Goal: Transaction & Acquisition: Book appointment/travel/reservation

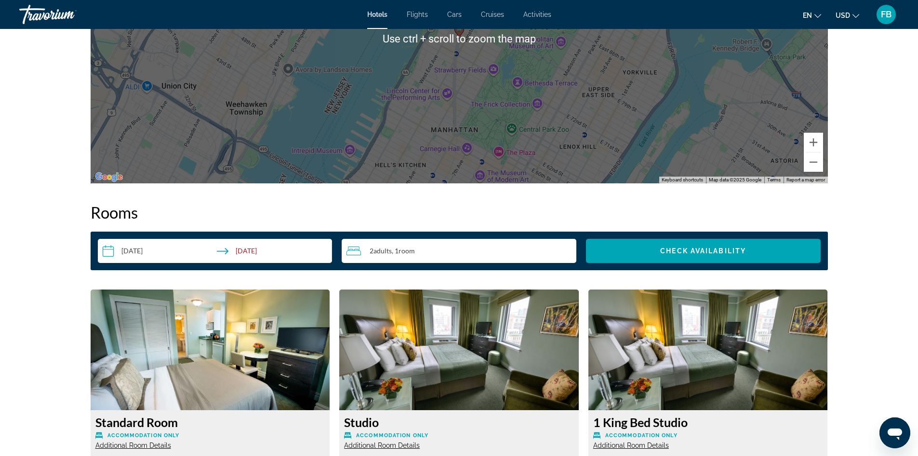
scroll to position [1075, 0]
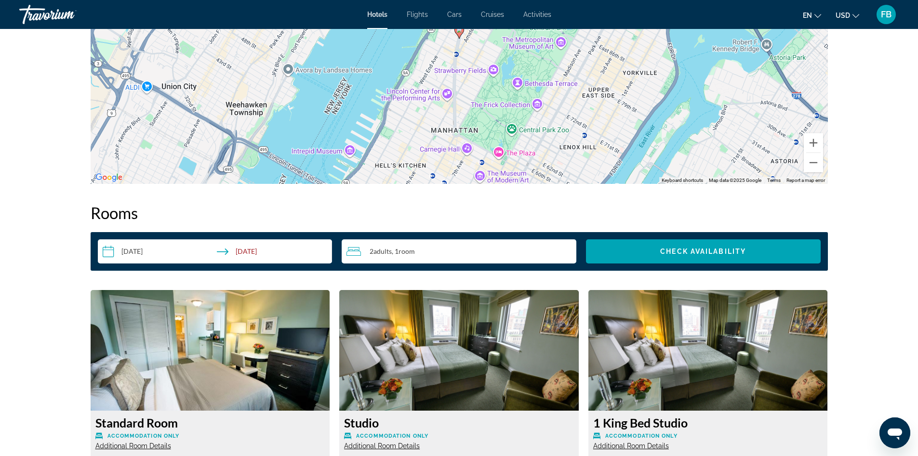
click at [436, 256] on div "2 Adult Adults , 1 Room rooms" at bounding box center [462, 251] width 230 height 12
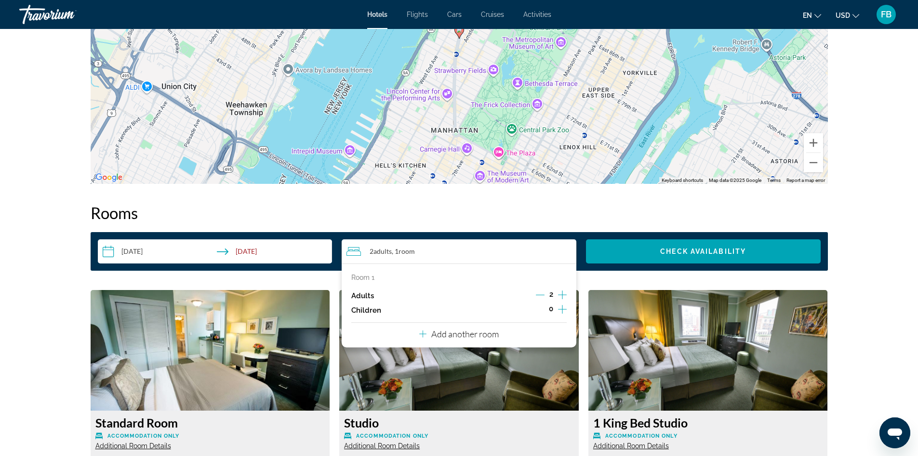
click at [541, 295] on icon "Decrement adults" at bounding box center [540, 294] width 9 height 9
click at [131, 249] on input "**********" at bounding box center [217, 252] width 239 height 27
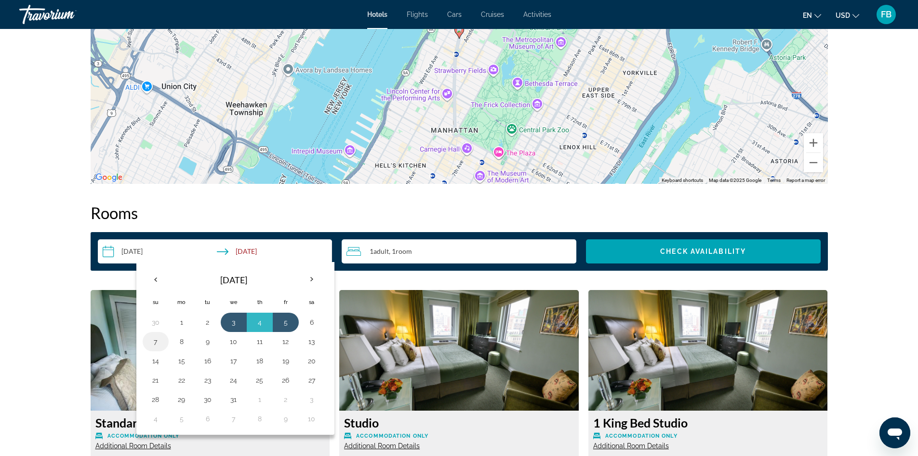
click at [157, 347] on button "7" at bounding box center [155, 341] width 15 height 13
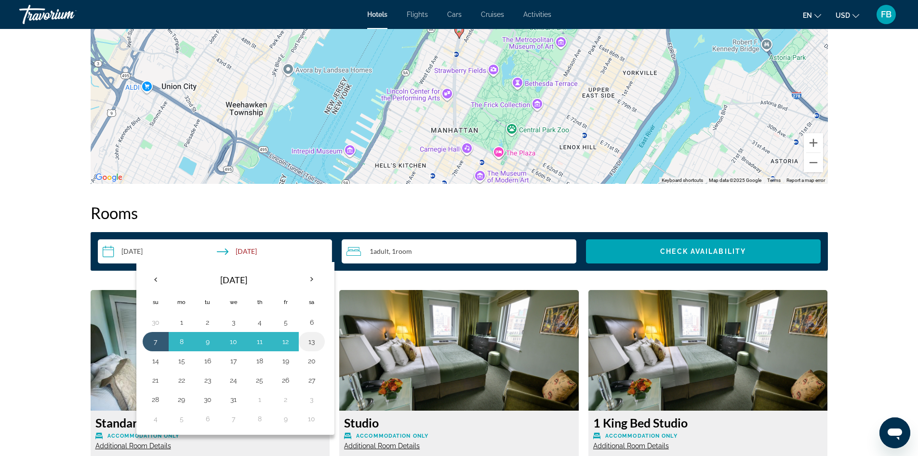
click at [314, 344] on button "13" at bounding box center [311, 341] width 15 height 13
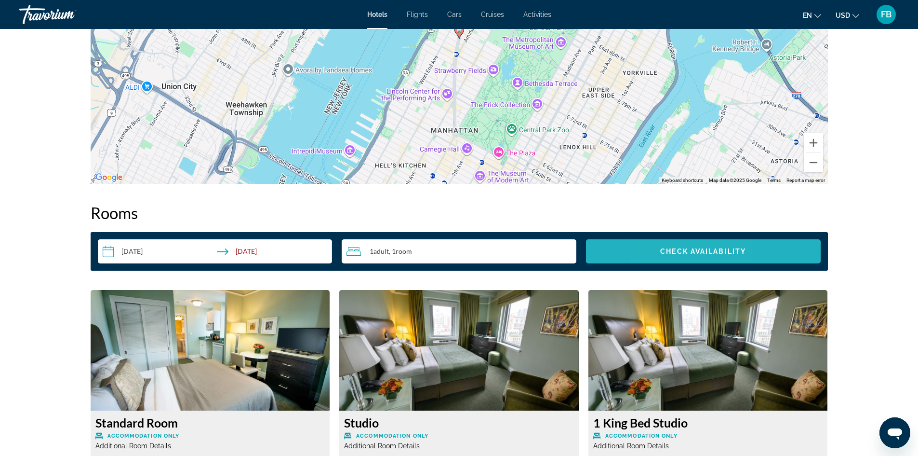
click at [664, 253] on span "Check Availability" at bounding box center [703, 251] width 86 height 8
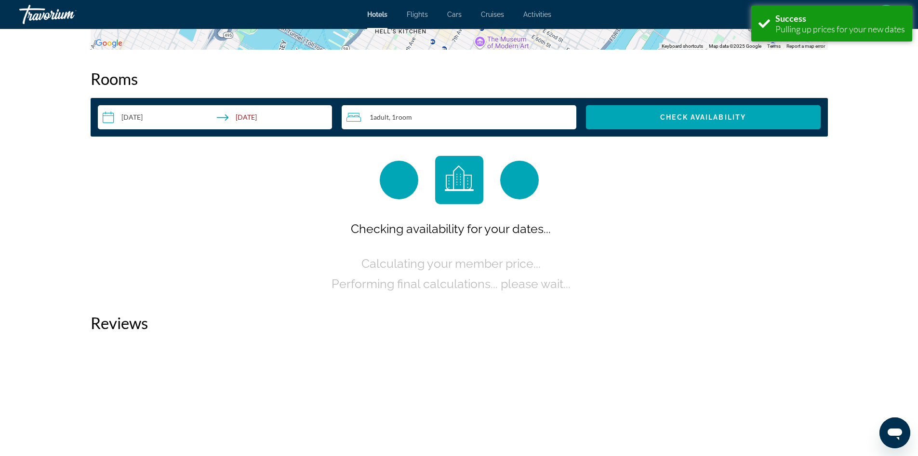
scroll to position [1220, 0]
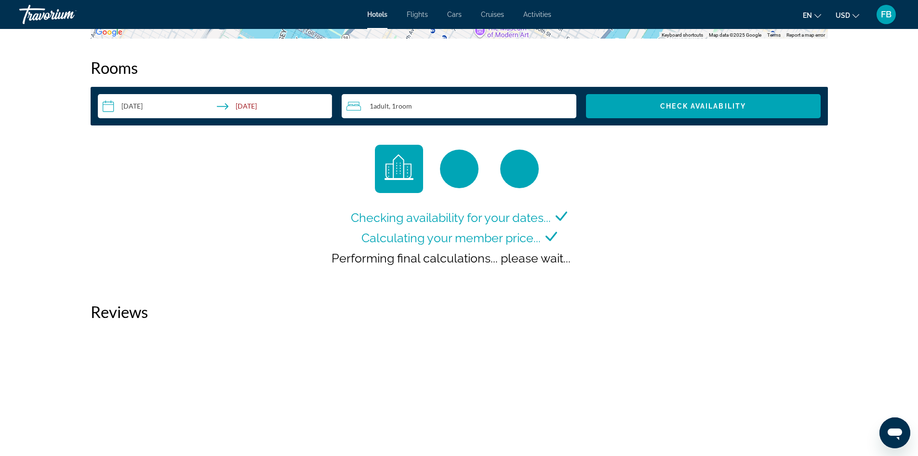
click at [138, 110] on input "**********" at bounding box center [217, 107] width 239 height 27
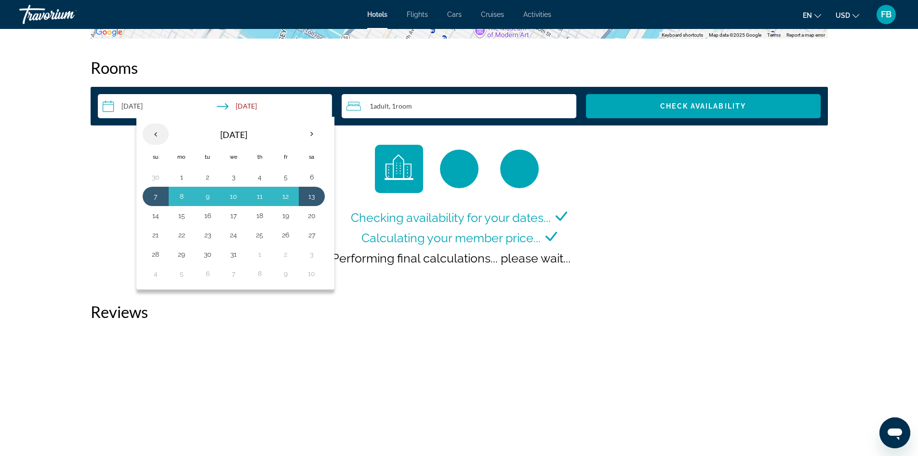
click at [154, 127] on th "Previous month" at bounding box center [156, 133] width 26 height 21
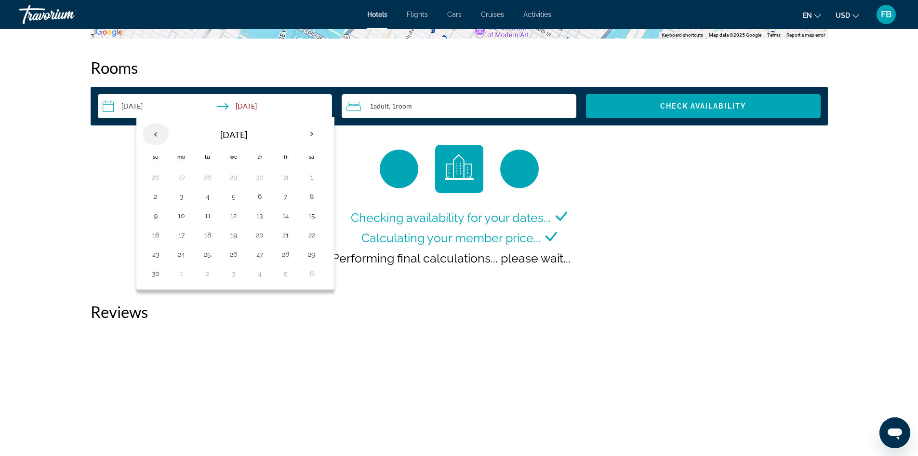
click at [158, 140] on th "Previous month" at bounding box center [156, 133] width 26 height 21
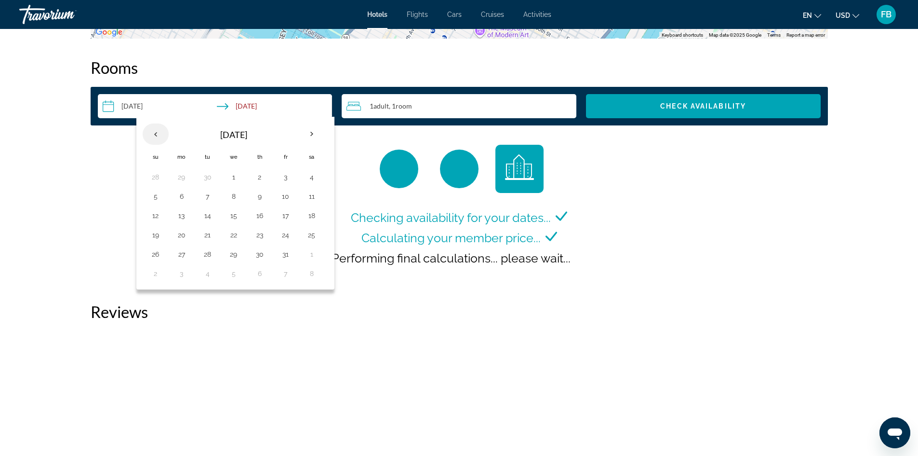
click at [158, 140] on th "Previous month" at bounding box center [156, 133] width 26 height 21
click at [163, 205] on table "[DATE] Su Mo Tu We Th Fr Sa 31 1 2 3 4 5 6 7 8 9 10 11 12 13 14 15 16 17 18 19 …" at bounding box center [234, 203] width 182 height 160
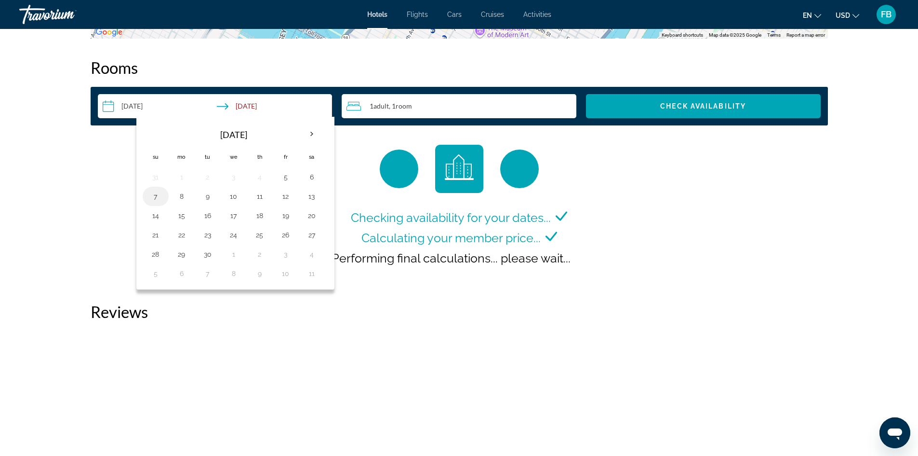
click at [158, 202] on button "7" at bounding box center [155, 195] width 15 height 13
click at [155, 194] on button "7" at bounding box center [155, 195] width 15 height 13
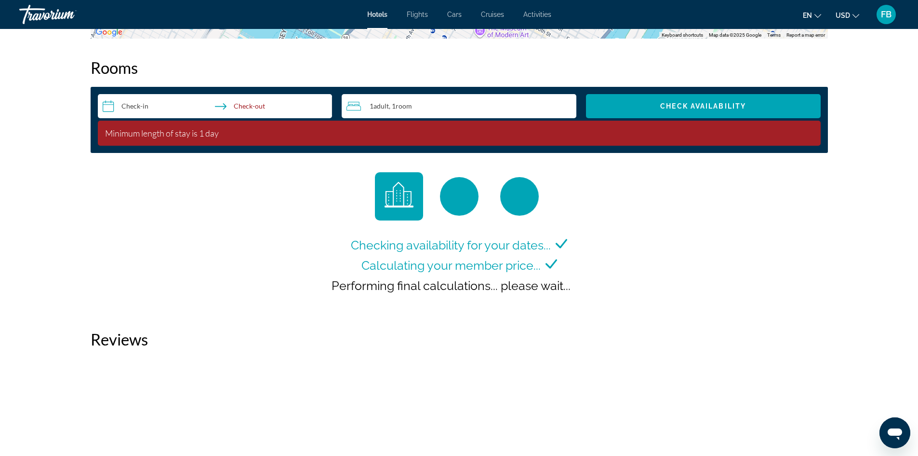
click at [146, 105] on input "**********" at bounding box center [217, 107] width 239 height 27
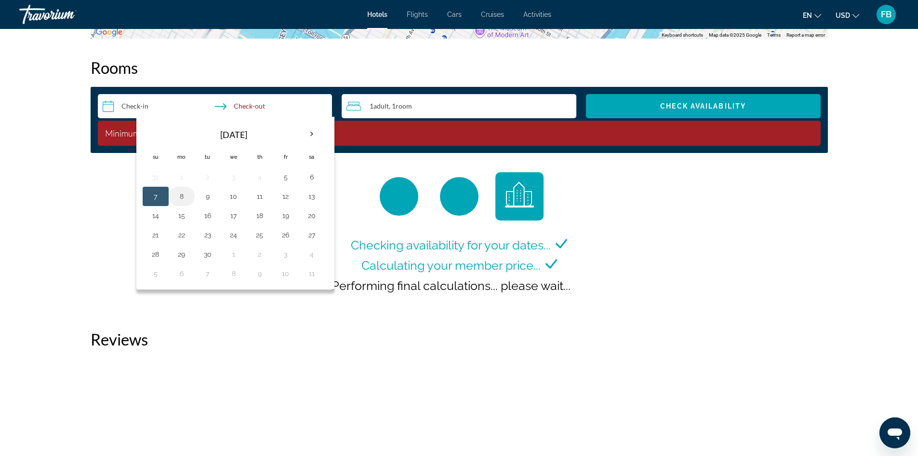
click at [175, 197] on button "8" at bounding box center [181, 195] width 15 height 13
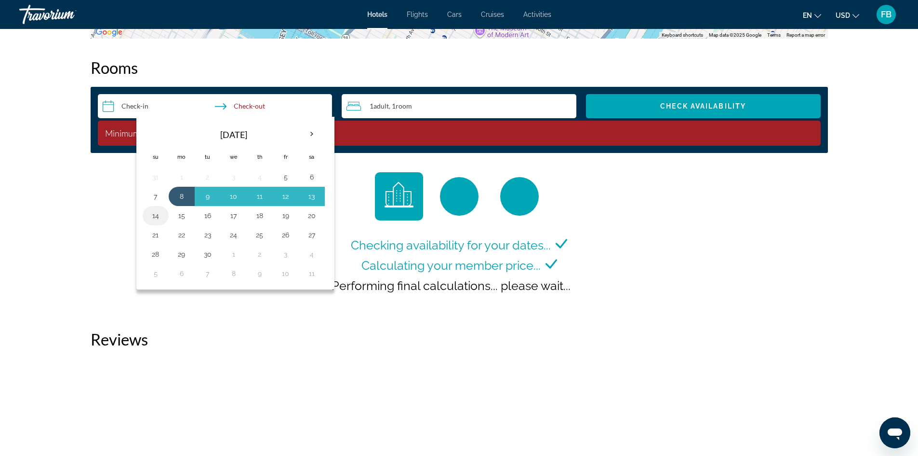
click at [164, 214] on td "14" at bounding box center [156, 215] width 26 height 19
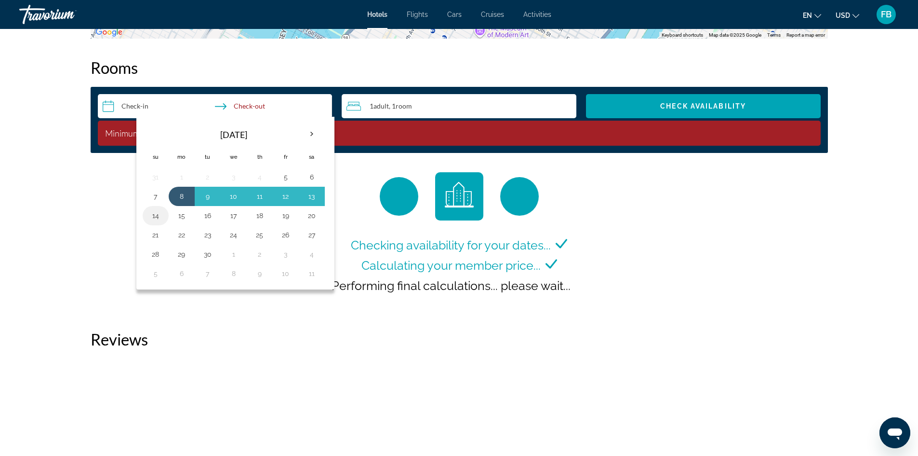
click at [154, 217] on button "14" at bounding box center [155, 215] width 15 height 13
type input "**********"
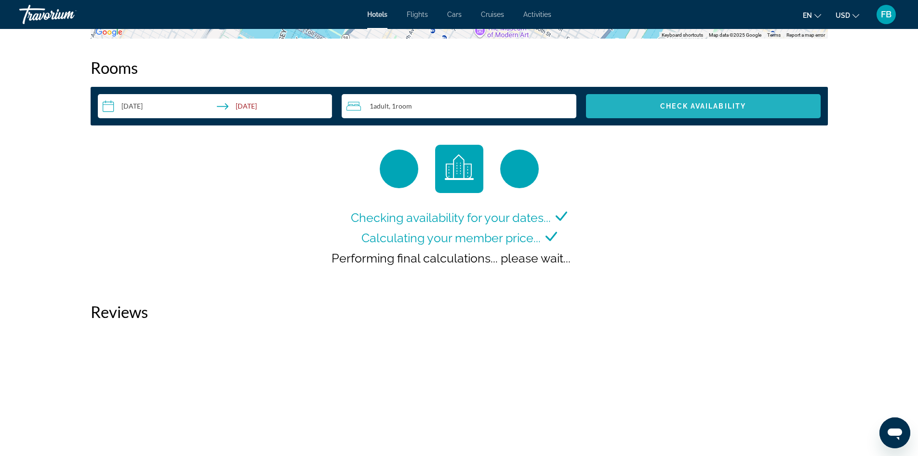
click at [702, 117] on span "Search widget" at bounding box center [703, 105] width 235 height 23
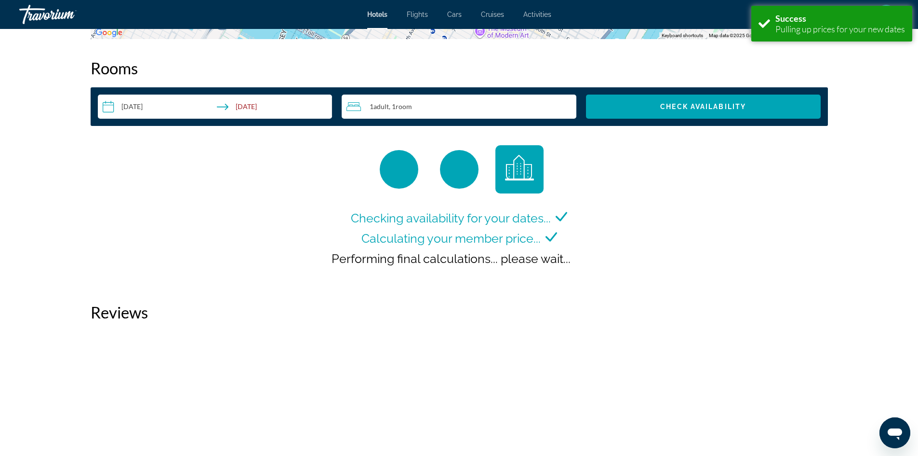
scroll to position [1220, 0]
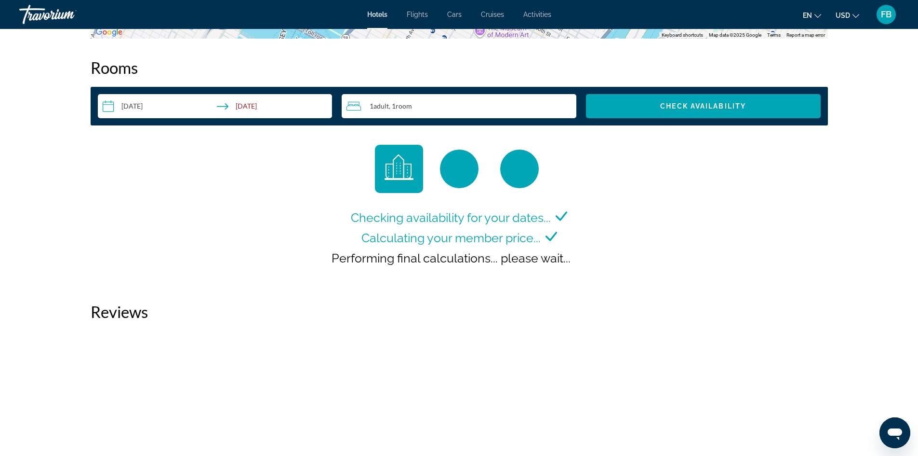
click at [133, 110] on input "**********" at bounding box center [217, 107] width 239 height 27
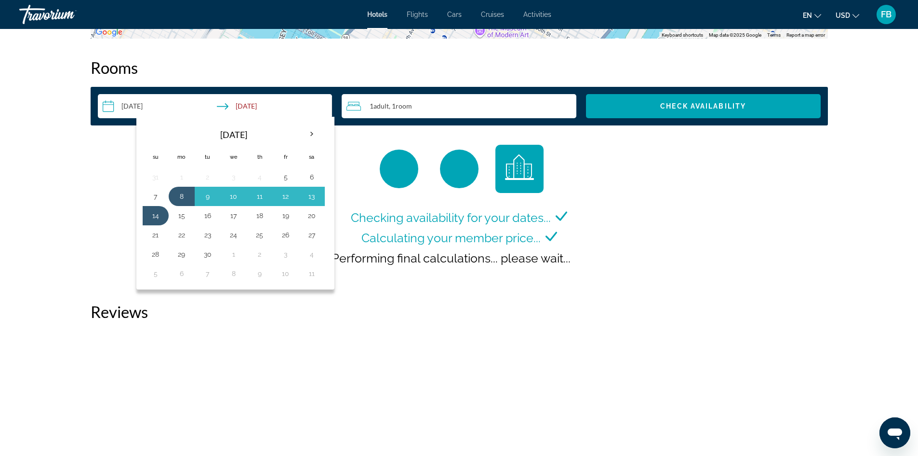
click at [410, 282] on div "Checking availability for your dates... Calculating your member price... Perfor…" at bounding box center [459, 244] width 260 height 75
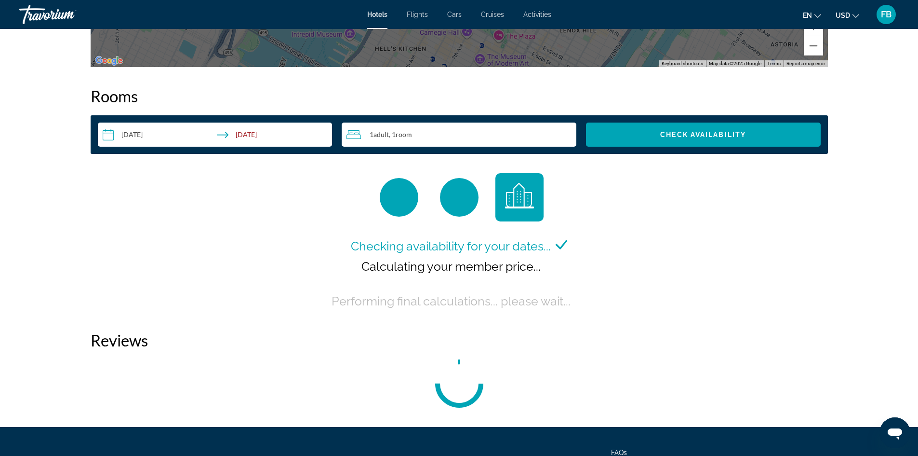
scroll to position [1191, 0]
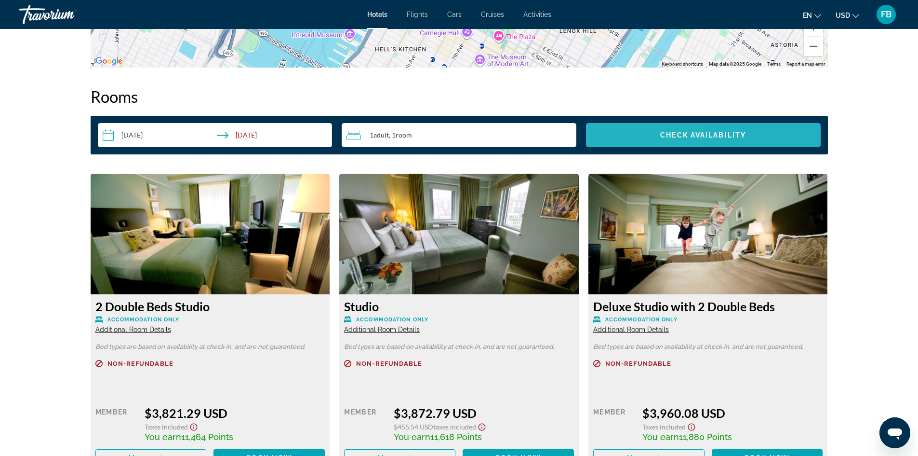
click at [640, 143] on span "Search widget" at bounding box center [703, 134] width 235 height 23
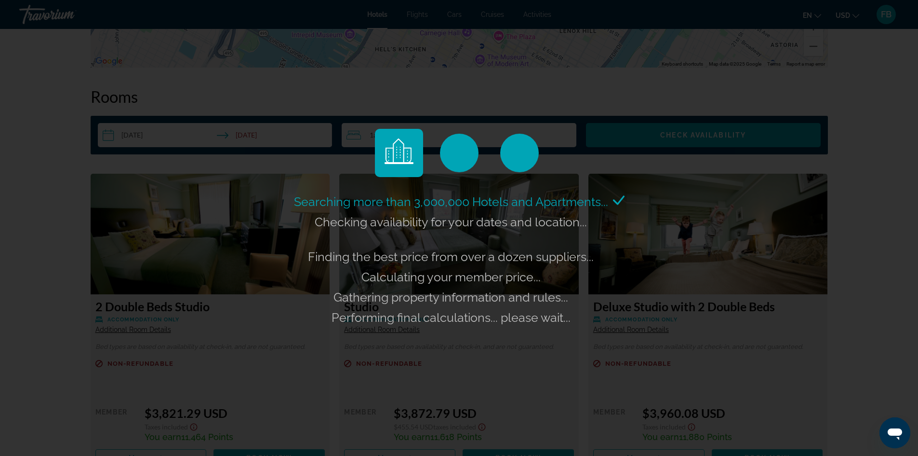
click at [0, 73] on div "Searching more than 3,000,000 Hotels and Apartments... Checking availability fo…" at bounding box center [459, 228] width 918 height 456
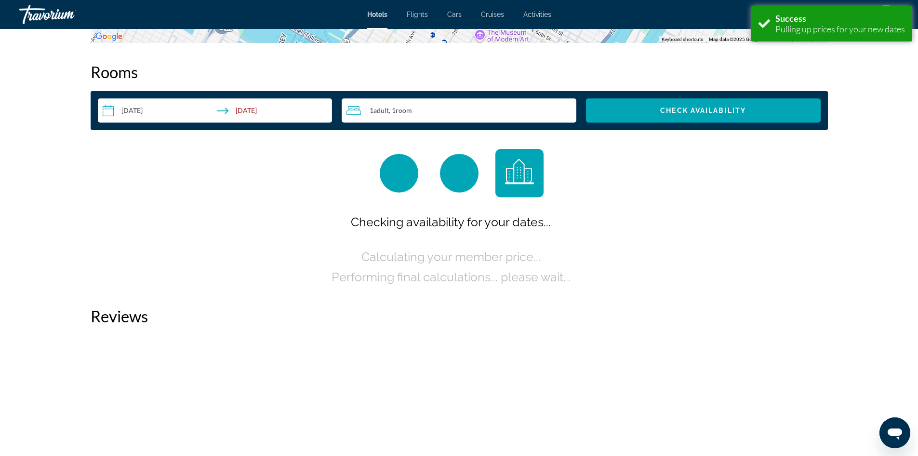
scroll to position [1220, 0]
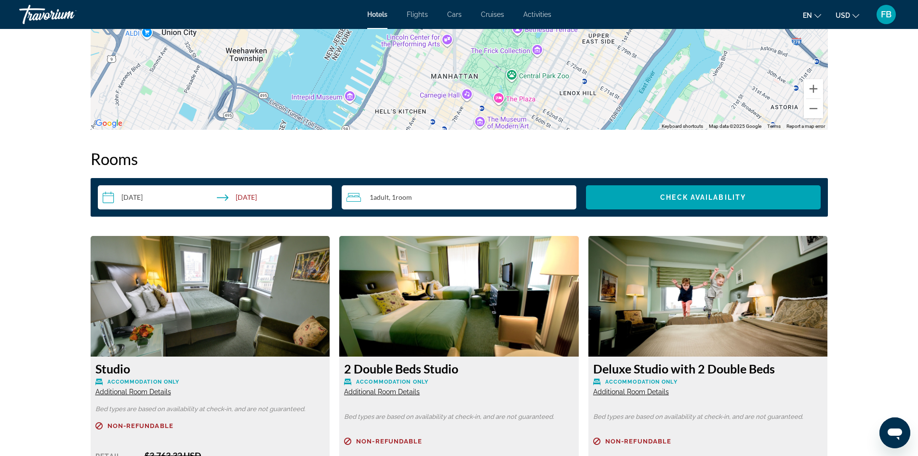
scroll to position [1129, 0]
click at [129, 189] on input "**********" at bounding box center [217, 199] width 239 height 27
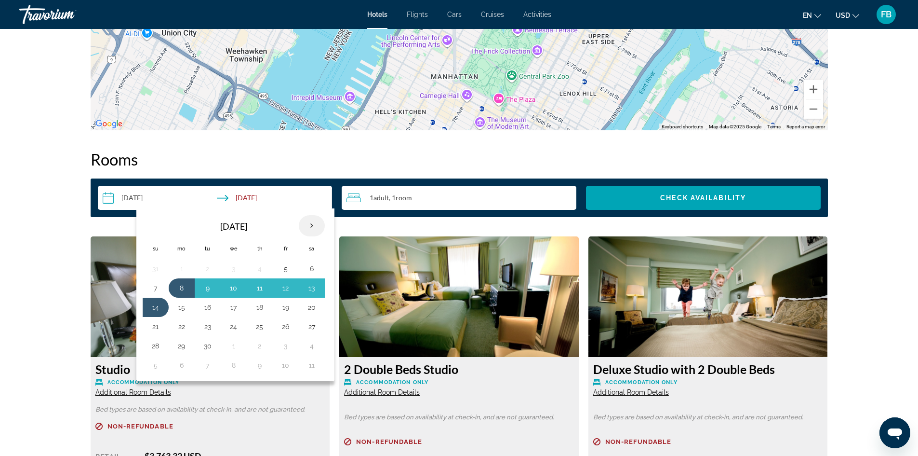
click at [311, 224] on th "Next month" at bounding box center [312, 225] width 26 height 21
click at [309, 221] on th "Next month" at bounding box center [312, 225] width 26 height 21
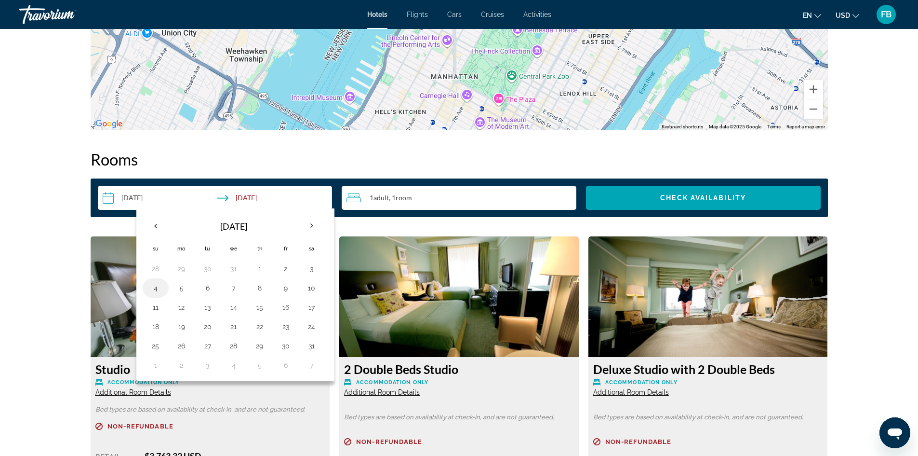
click at [157, 290] on button "4" at bounding box center [155, 287] width 15 height 13
click at [162, 289] on button "4" at bounding box center [155, 287] width 15 height 13
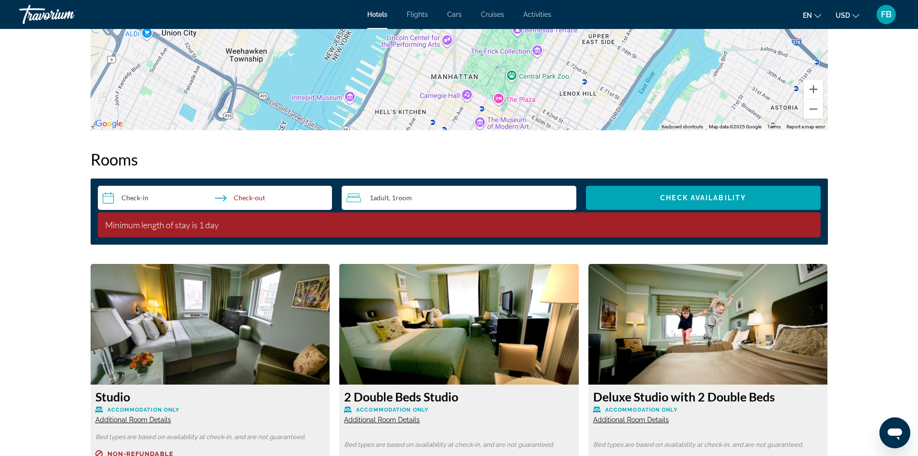
click at [137, 195] on input "**********" at bounding box center [217, 199] width 239 height 27
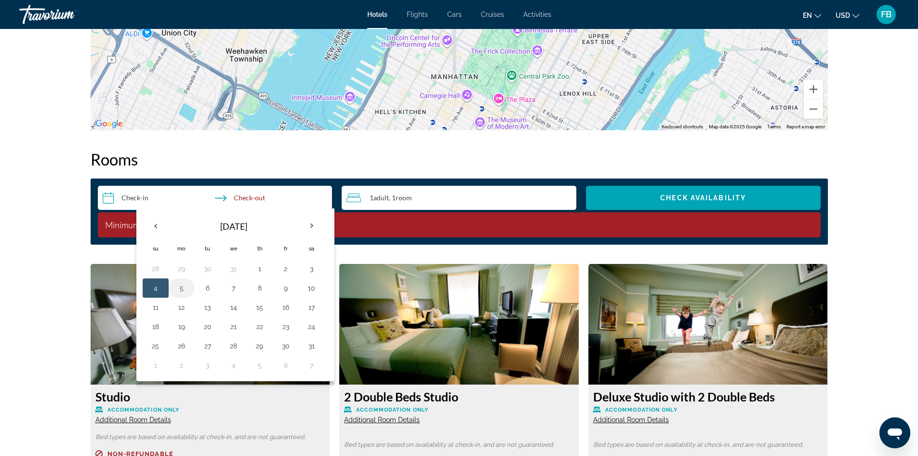
click at [184, 289] on button "5" at bounding box center [181, 287] width 15 height 13
click at [157, 307] on button "11" at bounding box center [155, 306] width 15 height 13
type input "**********"
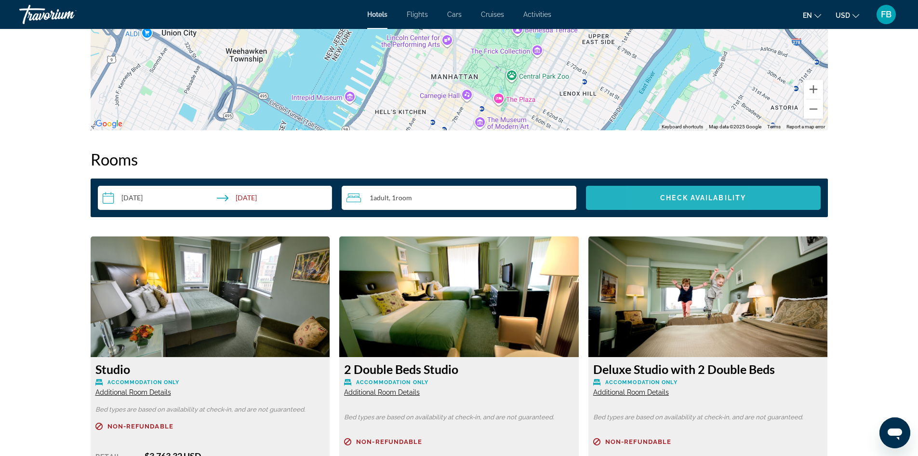
click at [663, 203] on span "Search widget" at bounding box center [703, 197] width 235 height 23
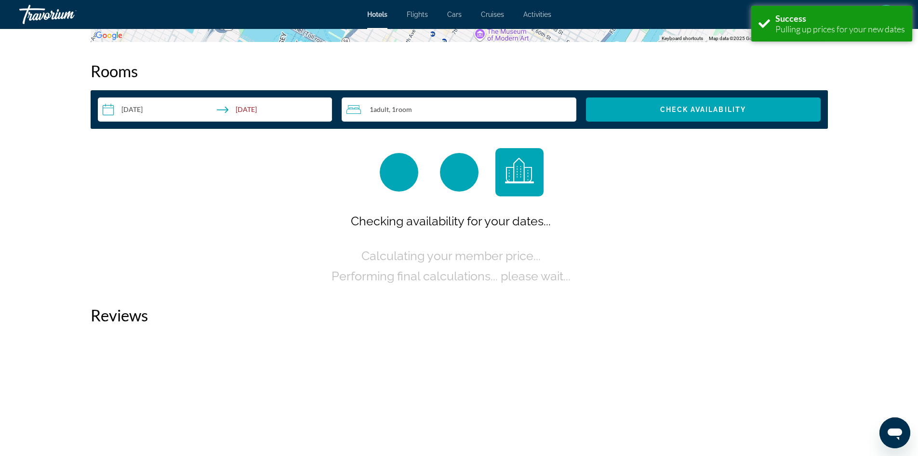
scroll to position [1220, 0]
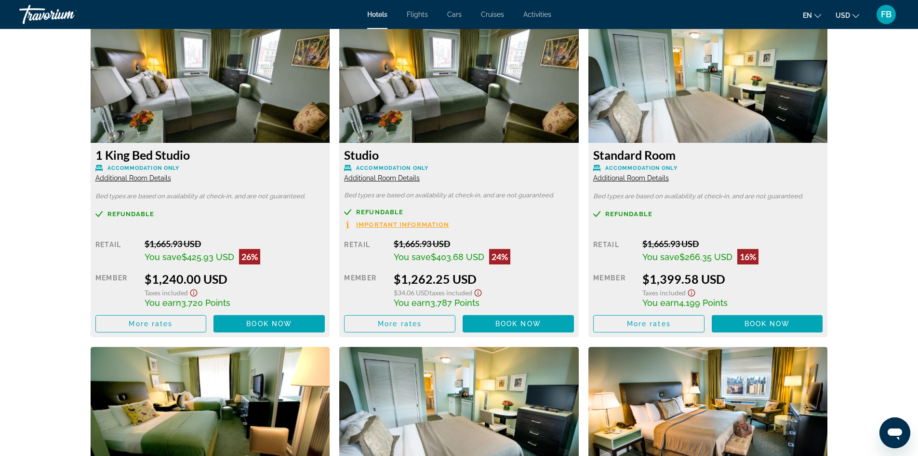
scroll to position [1329, 0]
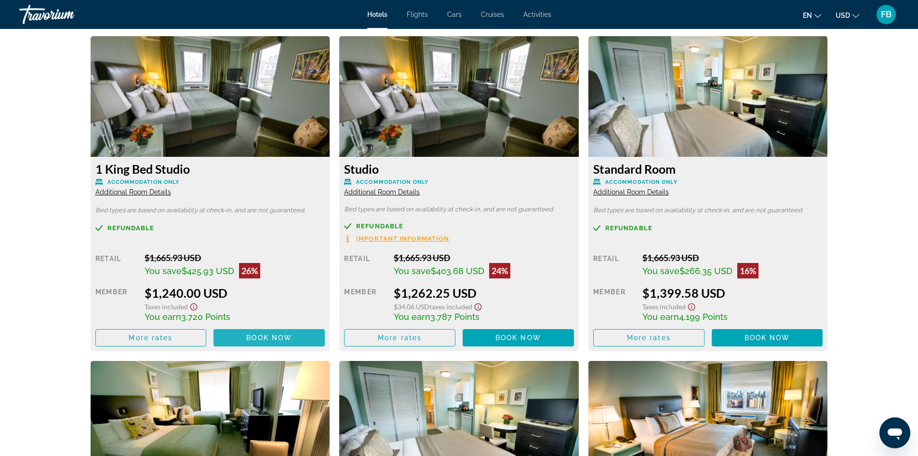
click at [249, 337] on span "Book now" at bounding box center [269, 338] width 46 height 8
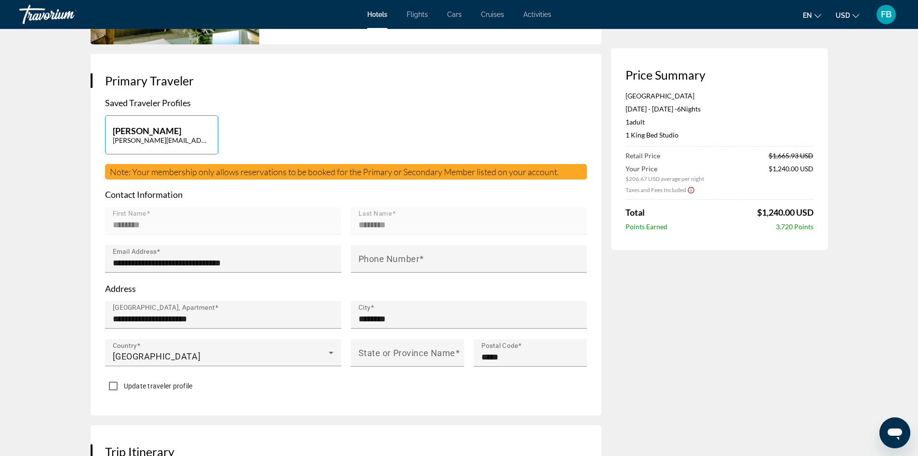
scroll to position [169, 0]
click at [465, 183] on div "**********" at bounding box center [346, 246] width 482 height 298
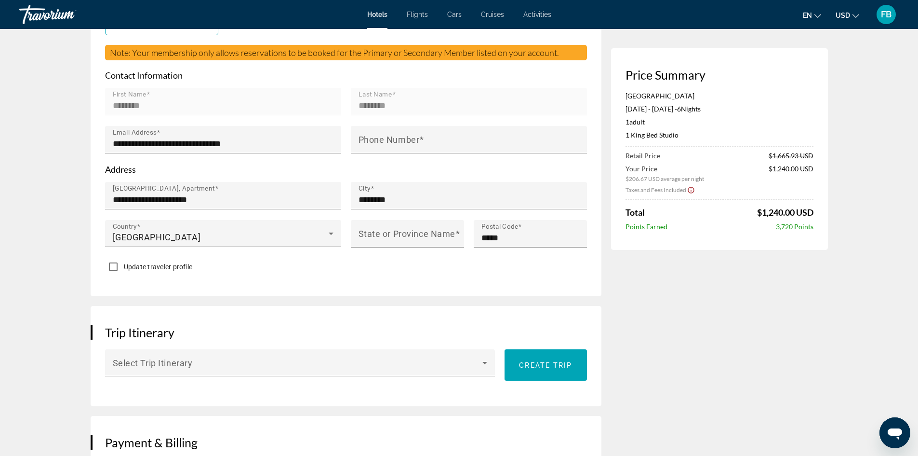
scroll to position [222, 0]
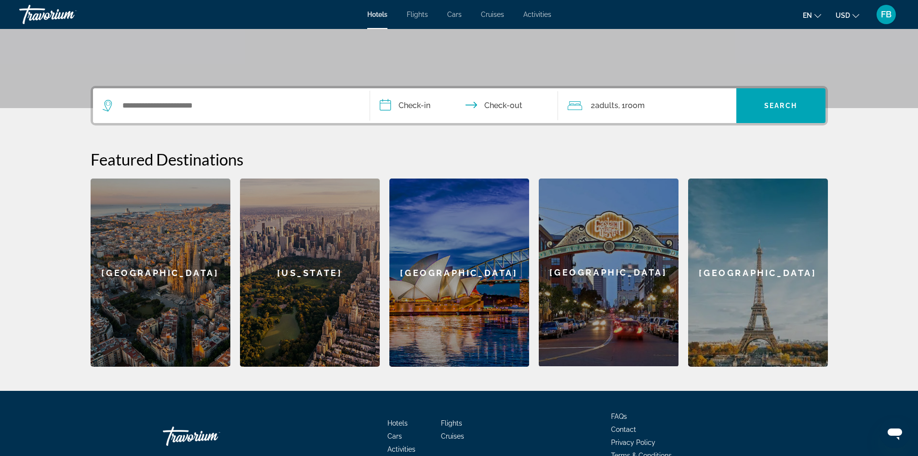
scroll to position [179, 0]
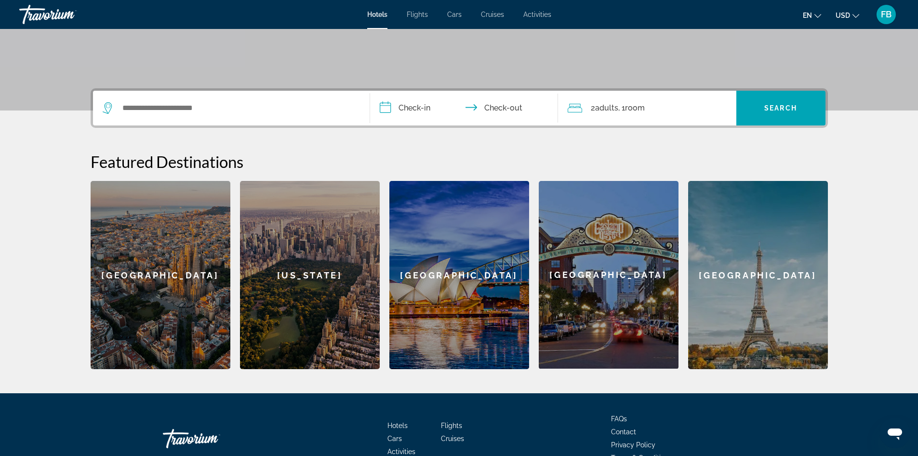
click at [316, 245] on div "New York" at bounding box center [310, 275] width 140 height 188
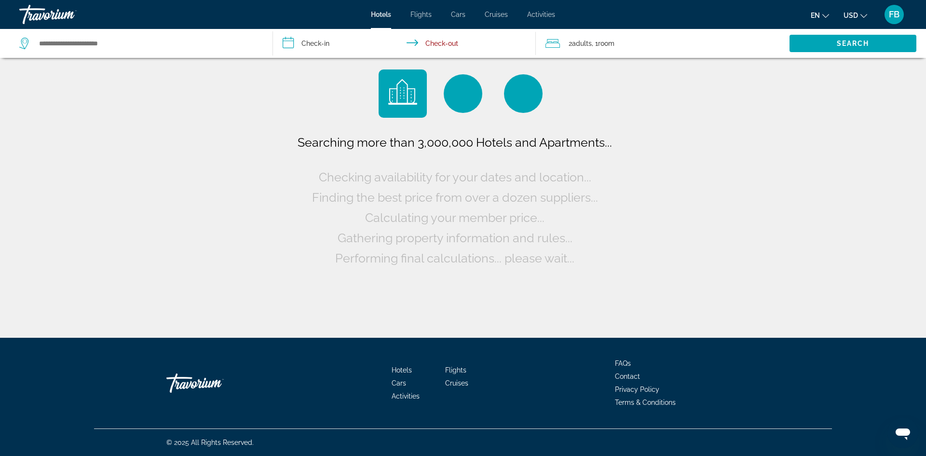
click at [316, 45] on input "**********" at bounding box center [406, 45] width 267 height 32
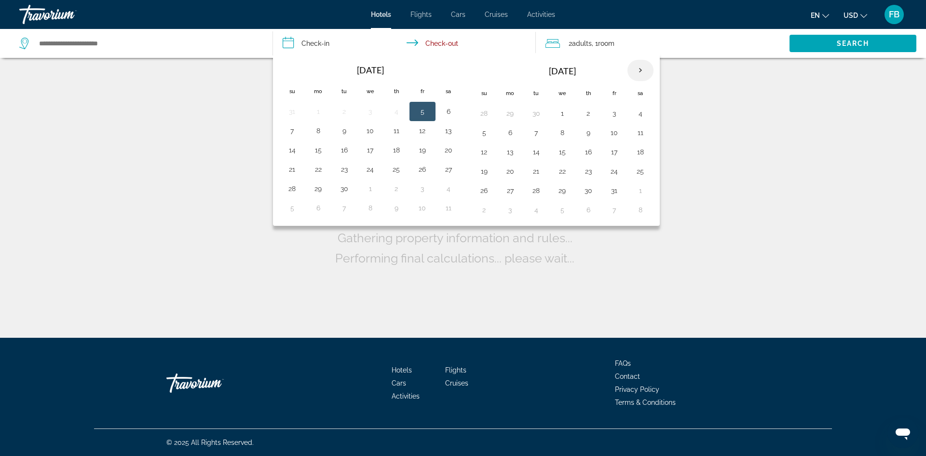
click at [643, 67] on th "Next month" at bounding box center [640, 70] width 26 height 21
click at [488, 131] on button "4" at bounding box center [483, 132] width 15 height 13
click at [488, 129] on button "4" at bounding box center [483, 132] width 15 height 13
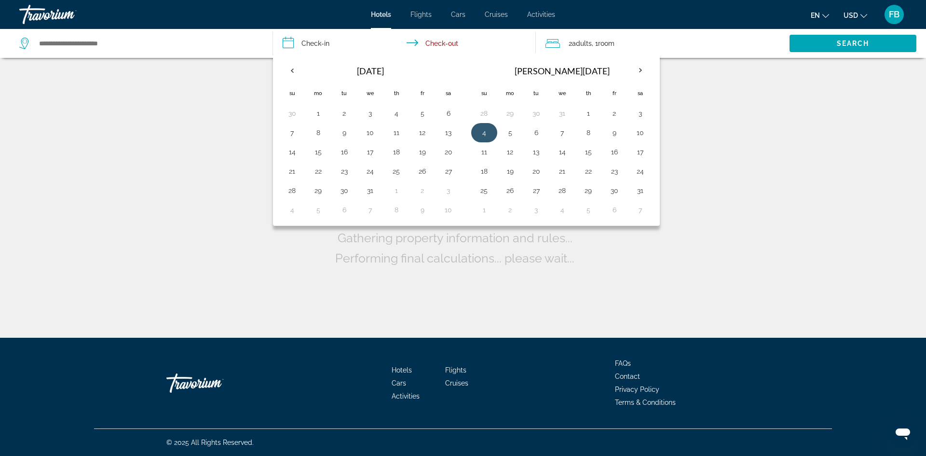
type input "**********"
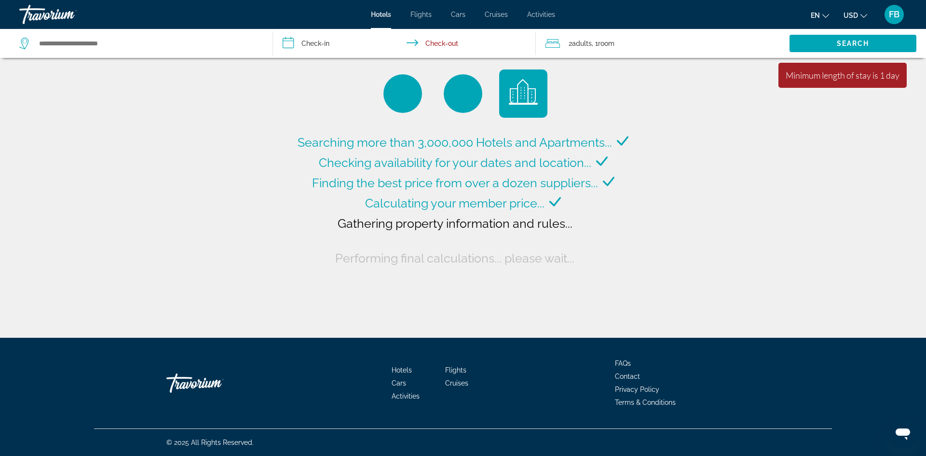
click at [330, 36] on input "**********" at bounding box center [406, 45] width 267 height 32
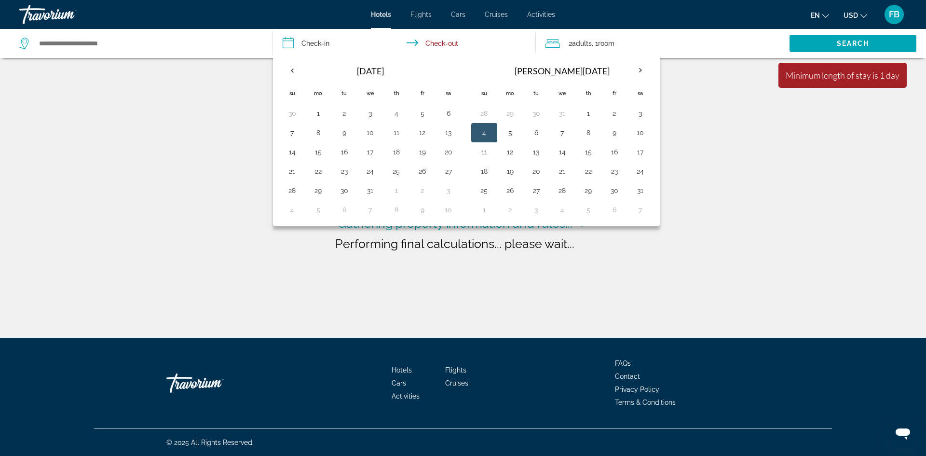
click at [482, 131] on button "4" at bounding box center [483, 132] width 15 height 13
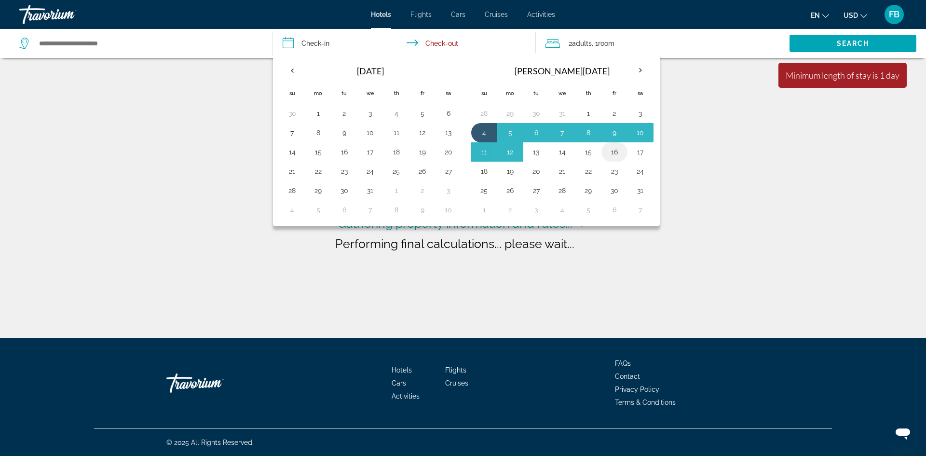
type input "**********"
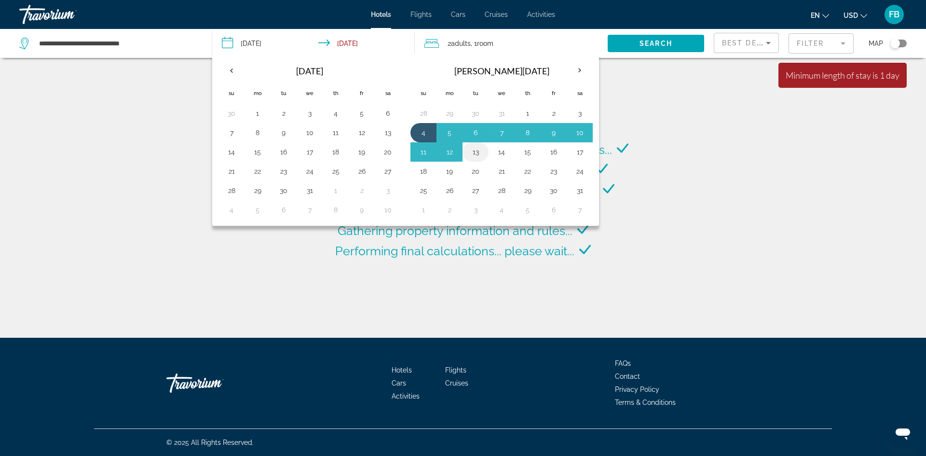
click at [471, 153] on button "13" at bounding box center [475, 151] width 15 height 13
type input "**********"
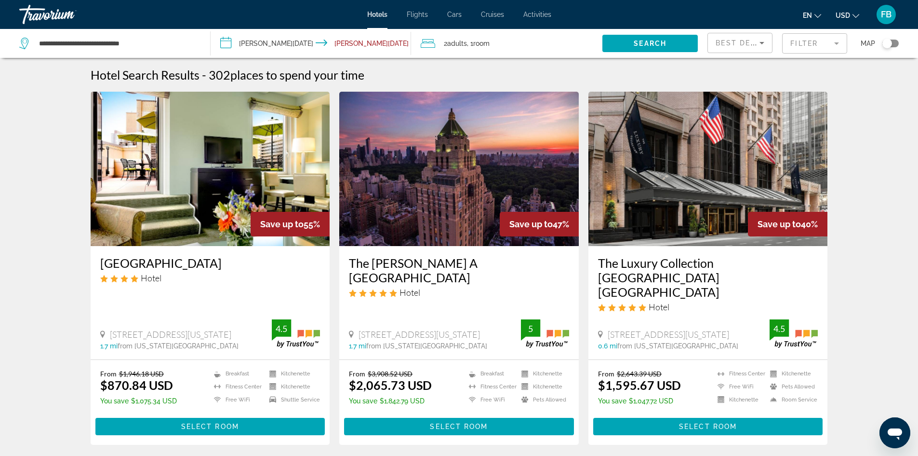
click at [464, 41] on span "Adults" at bounding box center [457, 44] width 20 height 8
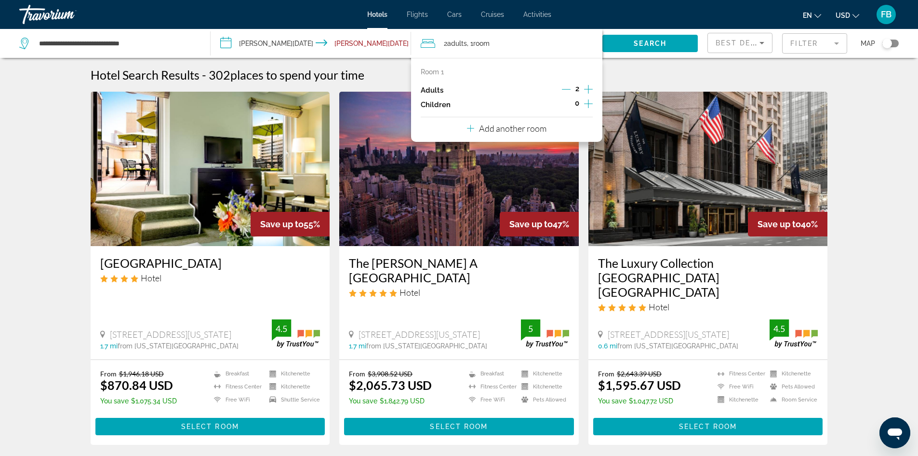
click at [566, 87] on icon "Decrement adults" at bounding box center [566, 89] width 9 height 9
click at [647, 44] on span "Search" at bounding box center [650, 44] width 33 height 8
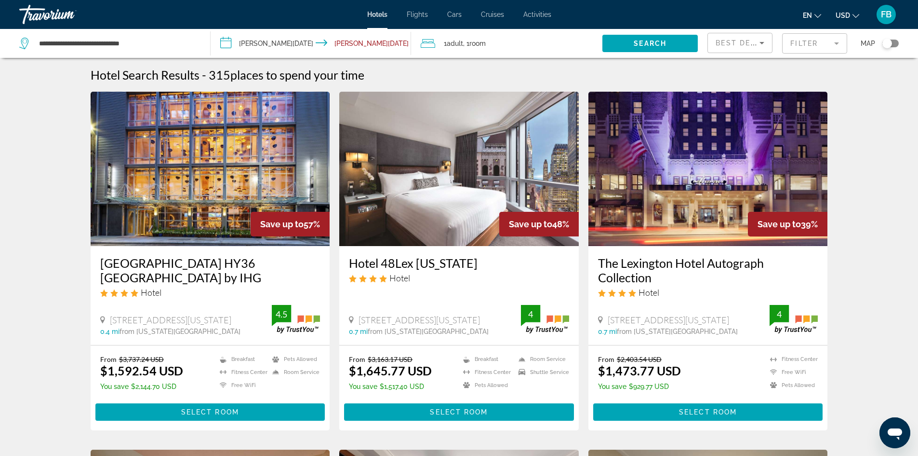
click at [252, 180] on img "Main content" at bounding box center [211, 169] width 240 height 154
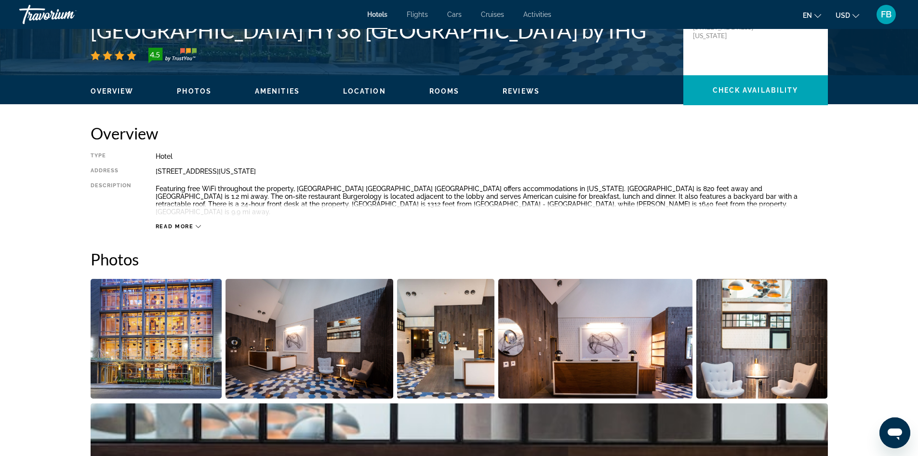
scroll to position [242, 0]
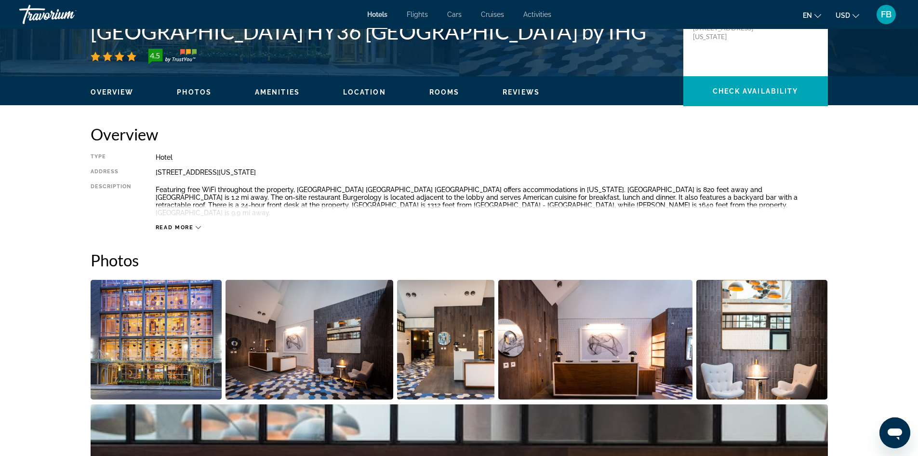
drag, startPoint x: 176, startPoint y: 217, endPoint x: 183, endPoint y: 215, distance: 7.2
click at [183, 215] on div "Read more" at bounding box center [492, 217] width 673 height 27
click at [178, 224] on span "Read more" at bounding box center [175, 227] width 38 height 6
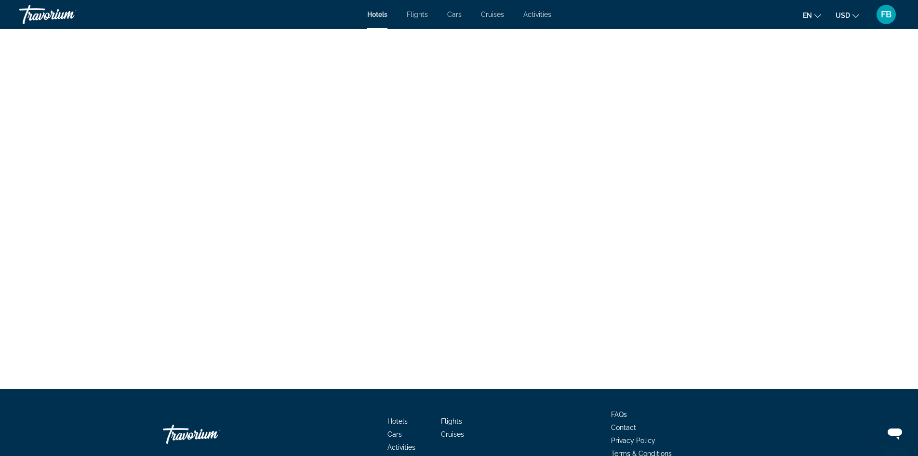
scroll to position [3504, 0]
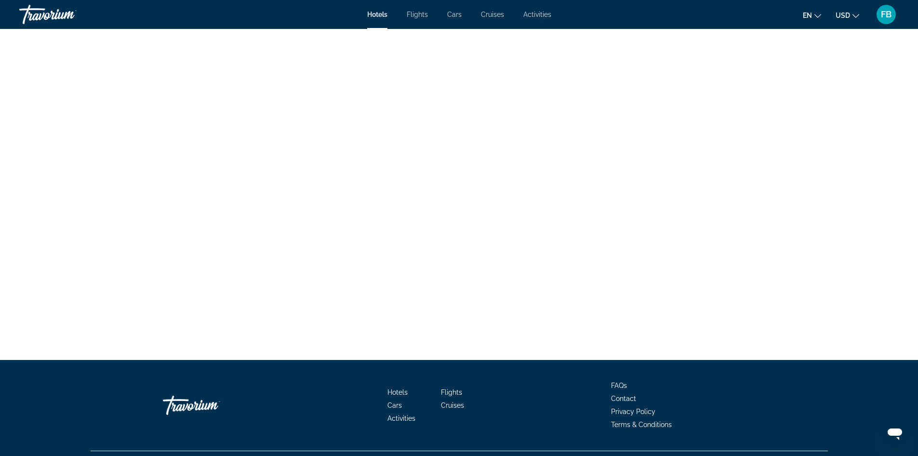
click at [447, 388] on span "Flights" at bounding box center [451, 392] width 21 height 8
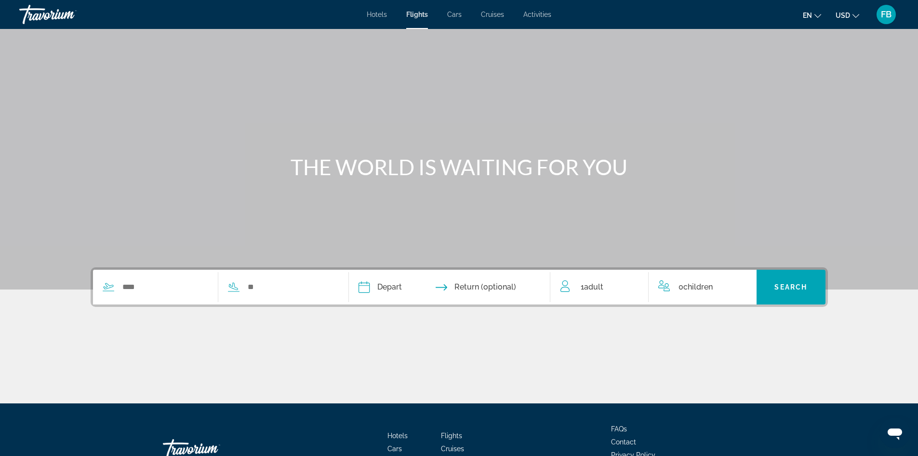
scroll to position [66, 0]
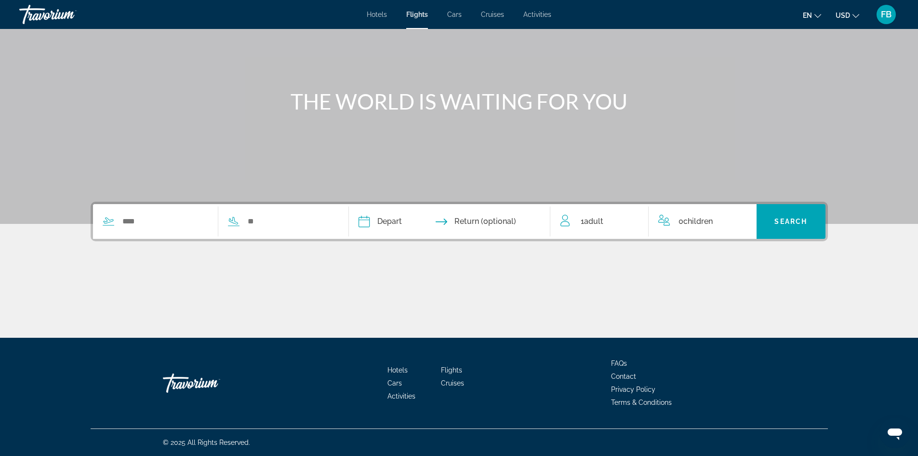
click at [629, 377] on span "Contact" at bounding box center [623, 376] width 25 height 8
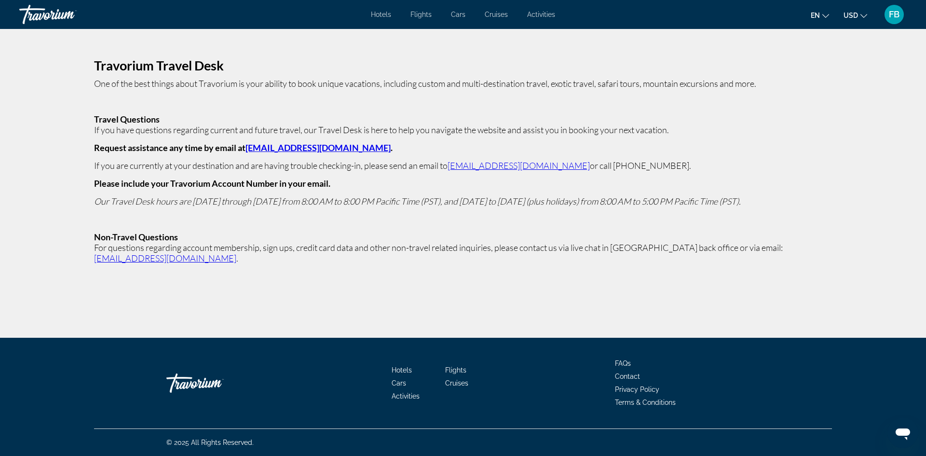
click at [645, 401] on span "Terms & Conditions" at bounding box center [645, 402] width 61 height 8
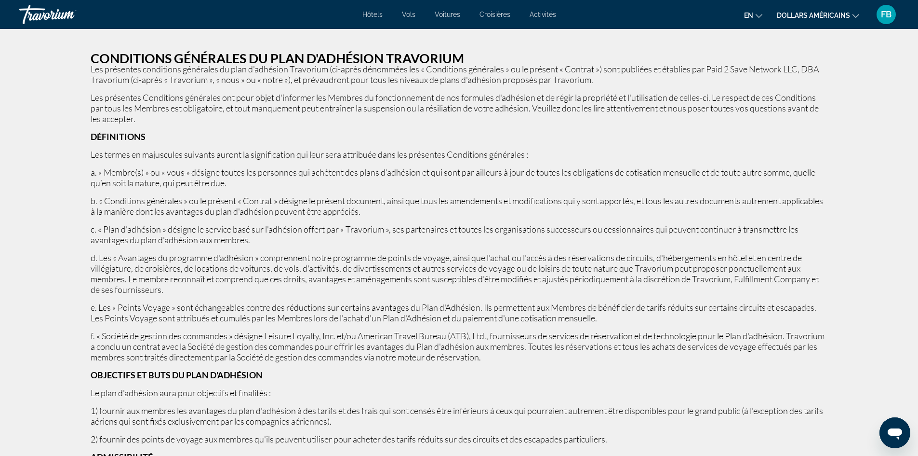
click at [454, 134] on p "DÉFINITIONS" at bounding box center [460, 136] width 738 height 11
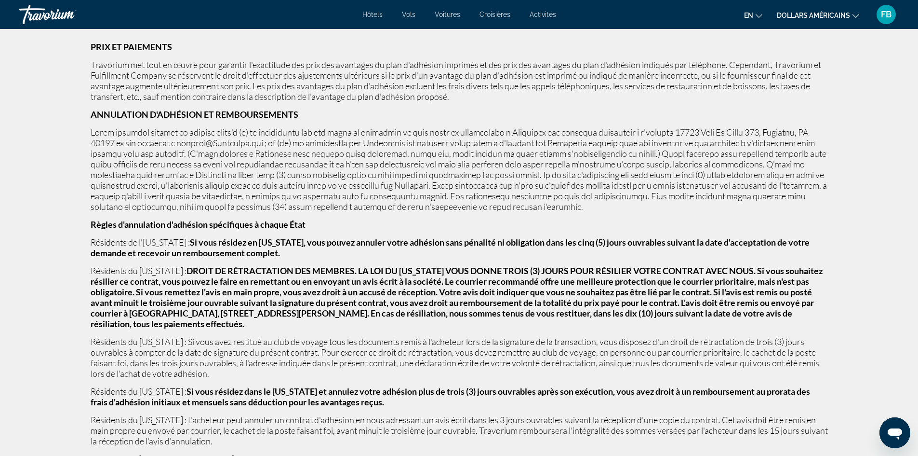
scroll to position [1349, 0]
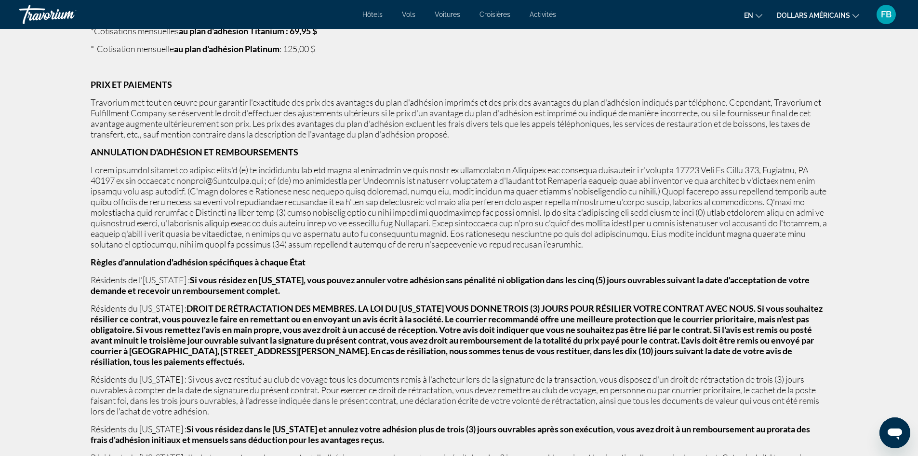
scroll to position [1310, 0]
